Goal: Task Accomplishment & Management: Manage account settings

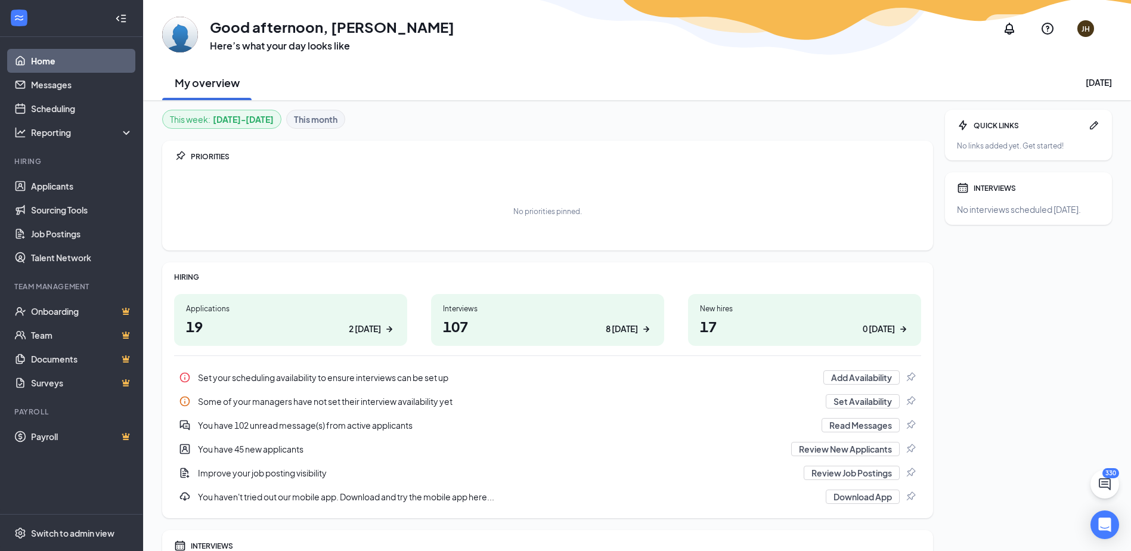
click at [219, 324] on h1 "19 2 today" at bounding box center [290, 326] width 209 height 20
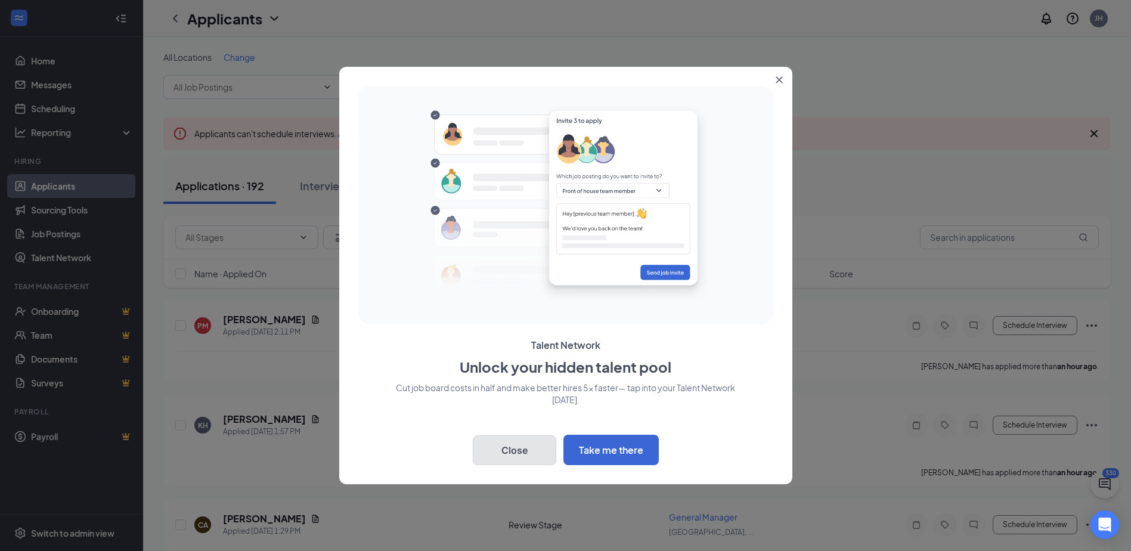
click at [507, 450] on button "Close" at bounding box center [514, 450] width 83 height 30
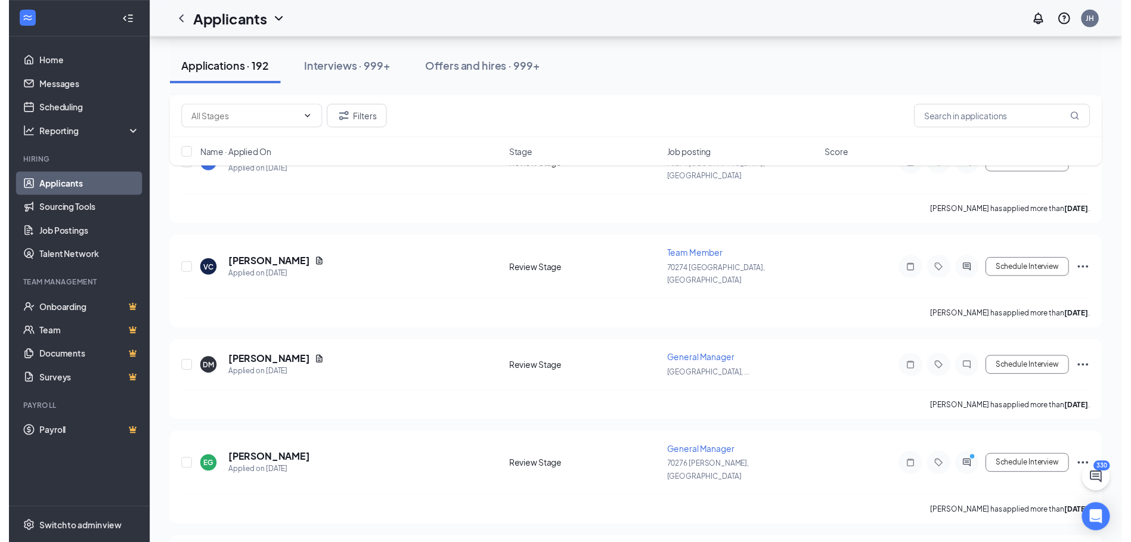
scroll to position [2087, 0]
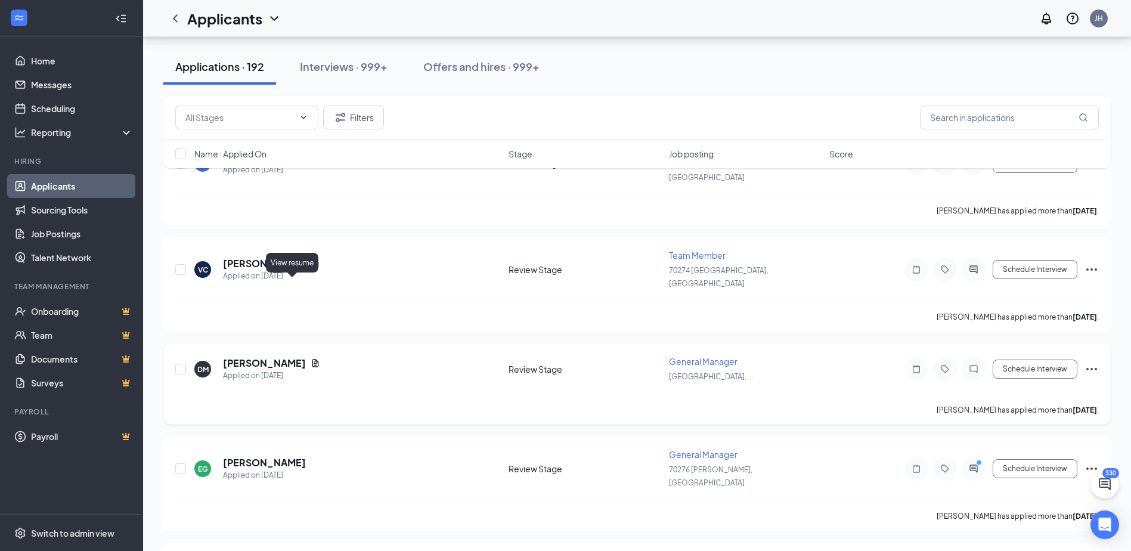
click at [312, 359] on icon "Document" at bounding box center [315, 363] width 7 height 8
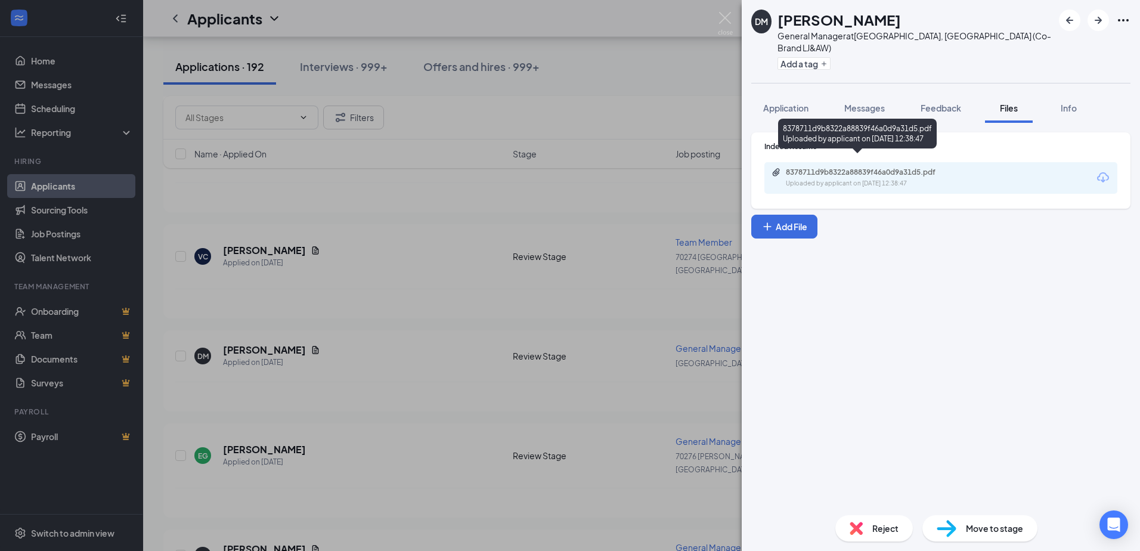
click at [880, 168] on div "8378711d9b8322a88839f46a0d9a31d5.pdf" at bounding box center [869, 173] width 167 height 10
drag, startPoint x: 597, startPoint y: 241, endPoint x: 484, endPoint y: 18, distance: 250.1
click at [597, 241] on div "DM [PERSON_NAME] General Manager at [GEOGRAPHIC_DATA], [GEOGRAPHIC_DATA] (Co-Br…" at bounding box center [570, 275] width 1140 height 551
